Goal: Transaction & Acquisition: Book appointment/travel/reservation

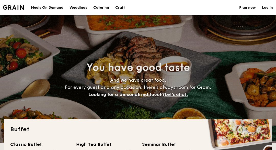
select select
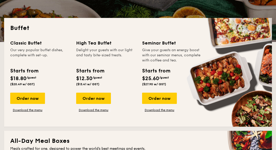
scroll to position [101, 0]
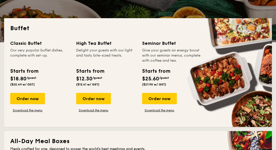
click at [98, 110] on link "Download the menu" at bounding box center [93, 111] width 35 height 4
click at [96, 101] on div "Order now" at bounding box center [93, 98] width 35 height 11
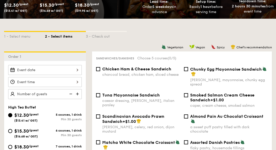
scroll to position [109, 0]
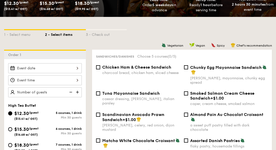
click at [11, 146] on input "$18.30 /guest ($19.95 w/ GST) 7 courses, 1 drink Min 30 guests" at bounding box center [10, 145] width 4 height 4
radio input "true"
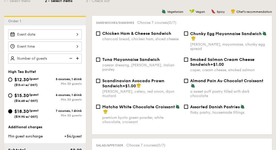
scroll to position [143, 0]
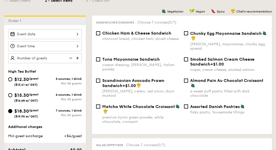
click at [187, 33] on input "Chunky Egg Mayonnaise Sandwich dijon mustard, mayonnaise, chunky egg spread" at bounding box center [186, 33] width 4 height 4
checkbox input "true"
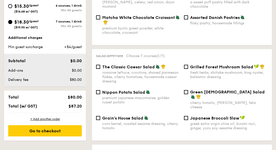
scroll to position [235, 0]
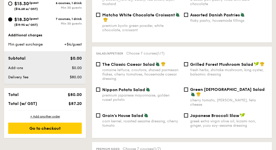
click at [99, 92] on input "Nippon Potato Salad premium japanese mayonnaise, golden russet potato" at bounding box center [98, 90] width 4 height 4
checkbox input "true"
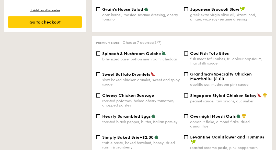
scroll to position [343, 0]
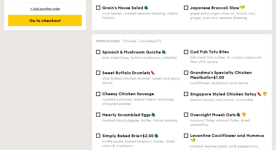
click at [99, 96] on input "Cheesy Chicken Sausage roasted potatoes, baked cherry tomatoes, chopped parsley" at bounding box center [98, 94] width 4 height 4
checkbox input "true"
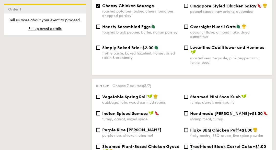
scroll to position [431, 0]
click at [188, 98] on div "Steamed Mini Soon Kueh turnip, carrot, mushrooms" at bounding box center [226, 99] width 88 height 10
click at [186, 99] on input "Steamed Mini Soon Kueh turnip, carrot, mushrooms" at bounding box center [186, 96] width 4 height 4
checkbox input "true"
click at [99, 98] on div "Dim sum Choose 7 courses (4/7) Vegetable Spring Roll cabbage, tofu, wood ear mu…" at bounding box center [182, 126] width 180 height 95
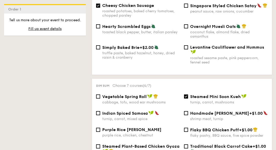
click at [103, 99] on span "Vegetable Spring Roll" at bounding box center [124, 96] width 45 height 5
click at [100, 99] on input "Vegetable Spring Roll cabbage, tofu, wood ear mushrooms" at bounding box center [98, 96] width 4 height 4
checkbox input "true"
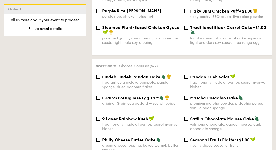
scroll to position [551, 0]
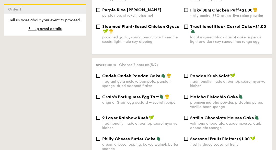
click at [103, 78] on span "Ondeh Ondeh Pandan Cake" at bounding box center [131, 75] width 58 height 5
click at [100, 78] on input "Ondeh Ondeh Pandan Cake fragrant [PERSON_NAME] melaka compote, pandan sponge, d…" at bounding box center [98, 76] width 4 height 4
checkbox input "true"
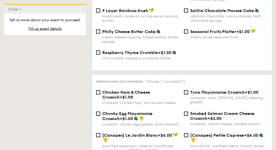
scroll to position [658, 0]
click at [186, 94] on input "Tuna Mayonnaise Crowich +$1.00 croissant, tuna, caesar dressing, gherkin" at bounding box center [186, 92] width 4 height 4
checkbox input "true"
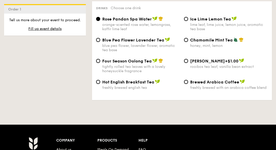
scroll to position [909, 0]
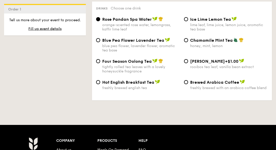
click at [183, 90] on div "Brewed Arabica Coffee freshly brewed with an arabica coffee blend" at bounding box center [226, 85] width 88 height 10
click at [186, 84] on input "Brewed Arabica Coffee freshly brewed with an arabica coffee blend" at bounding box center [186, 82] width 4 height 4
radio input "true"
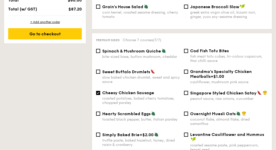
scroll to position [339, 0]
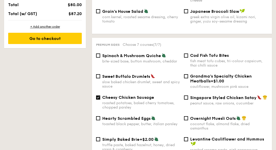
click at [46, 42] on div "Go to checkout" at bounding box center [45, 38] width 74 height 11
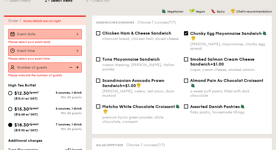
scroll to position [143, 0]
click at [75, 34] on div at bounding box center [45, 34] width 74 height 10
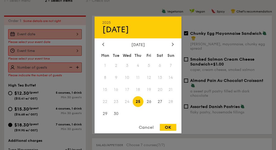
click at [182, 68] on div at bounding box center [138, 75] width 276 height 150
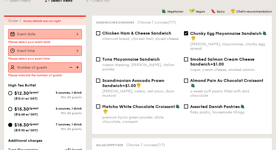
click at [170, 65] on div at bounding box center [138, 75] width 276 height 150
click at [74, 32] on div at bounding box center [45, 34] width 74 height 10
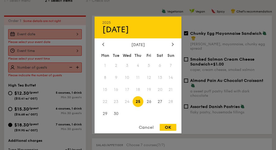
click at [172, 47] on div at bounding box center [173, 44] width 5 height 5
click at [148, 71] on span "3" at bounding box center [149, 65] width 11 height 11
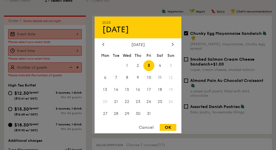
click at [168, 131] on div "OK" at bounding box center [168, 127] width 17 height 7
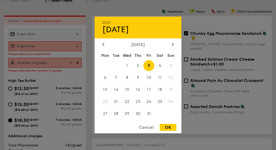
type input "[DATE]"
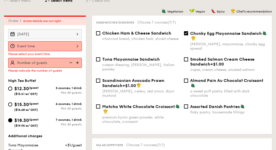
click at [73, 49] on div at bounding box center [45, 46] width 74 height 10
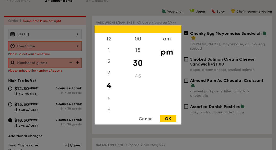
click at [169, 45] on div "am" at bounding box center [167, 38] width 29 height 11
click at [111, 91] on div "9" at bounding box center [109, 84] width 29 height 11
click at [139, 45] on div "00" at bounding box center [138, 38] width 29 height 11
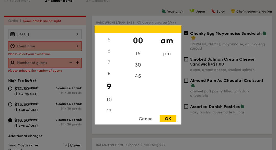
click at [169, 122] on div "OK" at bounding box center [168, 118] width 17 height 7
type input "9:00AM"
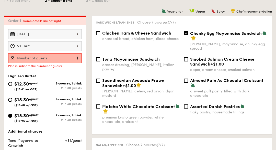
click at [76, 57] on img at bounding box center [78, 58] width 8 height 10
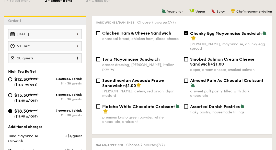
click at [76, 57] on img at bounding box center [78, 58] width 8 height 10
click at [77, 57] on img at bounding box center [78, 58] width 8 height 10
click at [68, 57] on img at bounding box center [71, 58] width 8 height 10
type input "30 guests"
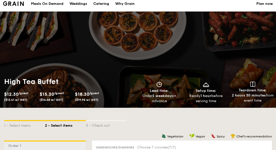
scroll to position [18, 0]
